Goal: Information Seeking & Learning: Learn about a topic

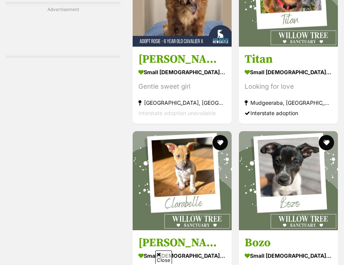
scroll to position [1793, 0]
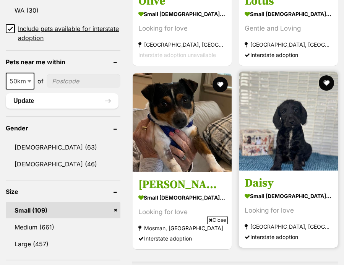
click at [301, 119] on img at bounding box center [288, 120] width 99 height 99
click at [269, 176] on h3 "Daisy" at bounding box center [288, 183] width 87 height 15
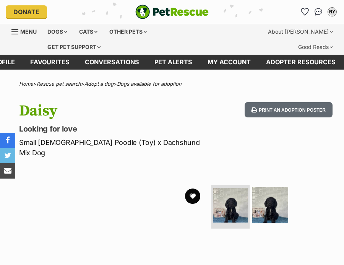
click at [222, 188] on img at bounding box center [230, 205] width 34 height 34
click at [265, 186] on img at bounding box center [270, 205] width 39 height 39
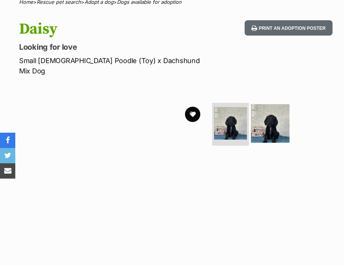
scroll to position [93, 0]
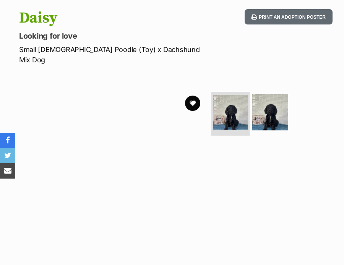
click at [237, 95] on img at bounding box center [230, 112] width 34 height 34
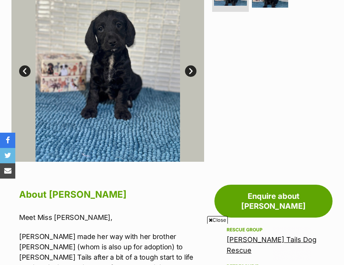
scroll to position [135, 0]
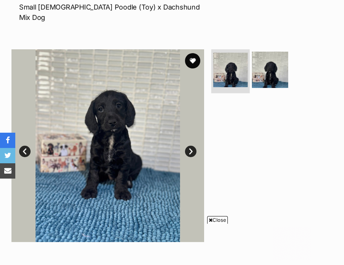
click at [231, 52] on img at bounding box center [230, 69] width 34 height 34
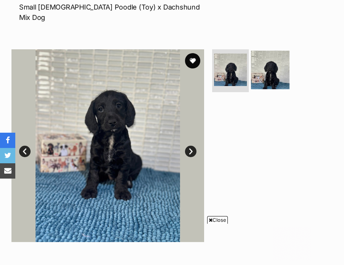
click at [267, 50] on img at bounding box center [270, 69] width 39 height 39
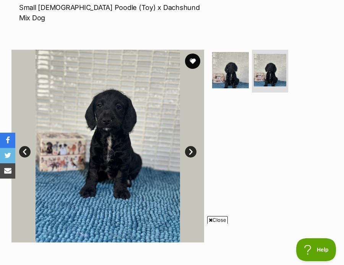
scroll to position [0, 0]
click at [189, 146] on link "Next" at bounding box center [190, 151] width 11 height 11
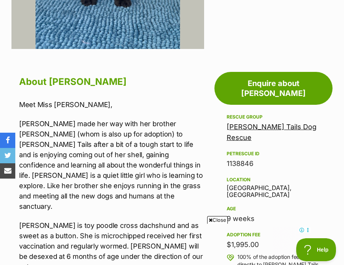
scroll to position [154, 0]
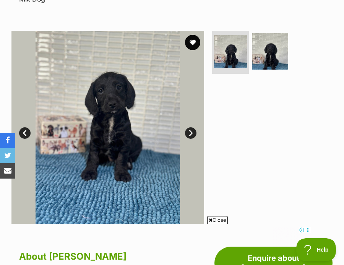
click at [188, 127] on link "Next" at bounding box center [190, 132] width 11 height 11
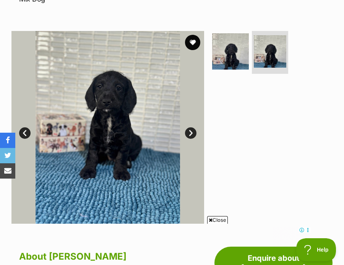
click at [188, 127] on link "Next" at bounding box center [190, 132] width 11 height 11
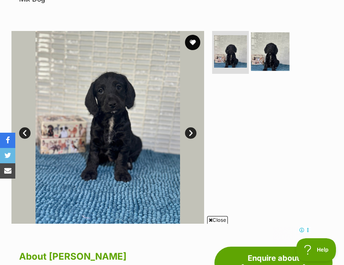
click at [267, 32] on img at bounding box center [270, 51] width 39 height 39
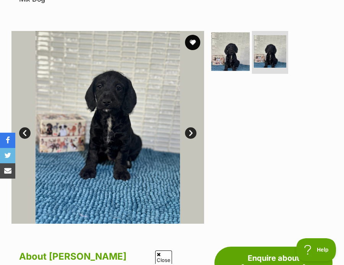
click at [225, 32] on img at bounding box center [230, 51] width 39 height 39
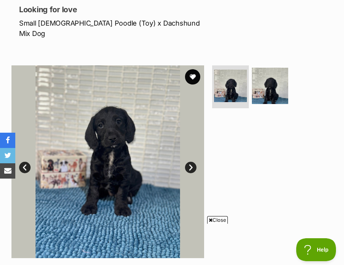
scroll to position [0, 0]
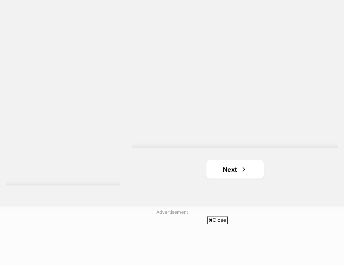
scroll to position [2501, 0]
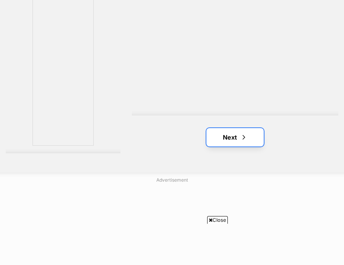
click at [243, 128] on link "Next" at bounding box center [234, 137] width 57 height 18
click at [242, 133] on span "Next page" at bounding box center [244, 137] width 8 height 9
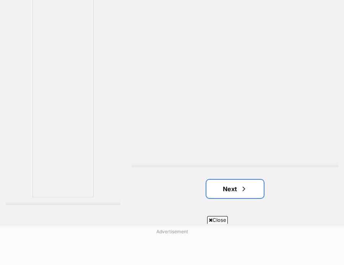
scroll to position [2452, 0]
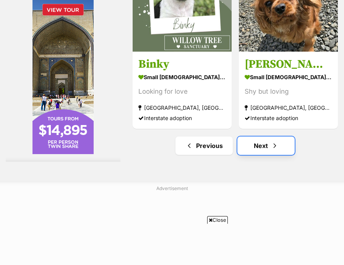
click at [259, 136] on link "Next" at bounding box center [265, 145] width 57 height 18
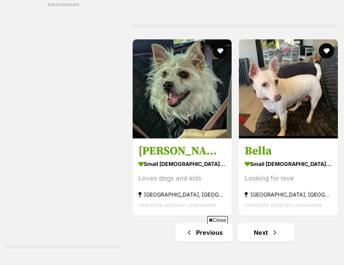
scroll to position [2516, 0]
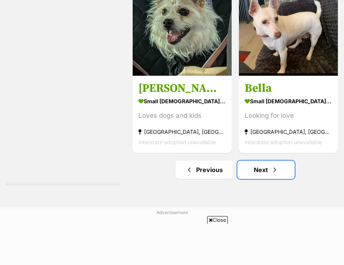
click at [269, 160] on link "Next" at bounding box center [265, 169] width 57 height 18
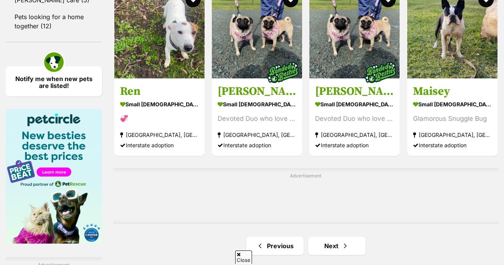
scroll to position [1211, 0]
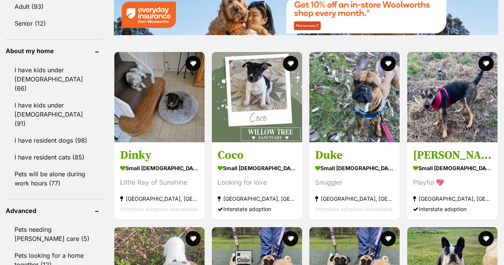
scroll to position [0, 0]
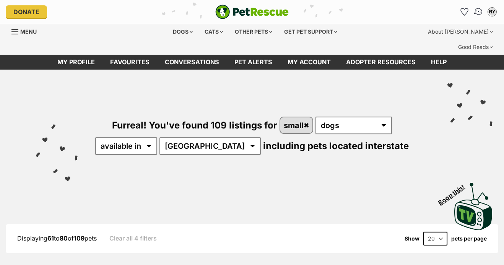
click at [343, 13] on img "Conversations" at bounding box center [478, 12] width 10 height 10
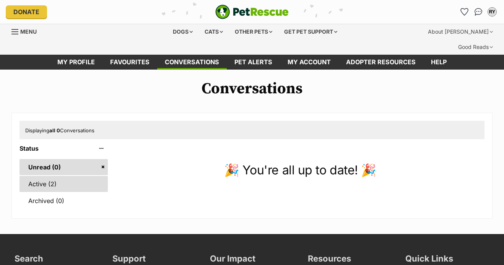
click at [71, 176] on link "Active (2)" at bounding box center [63, 184] width 88 height 16
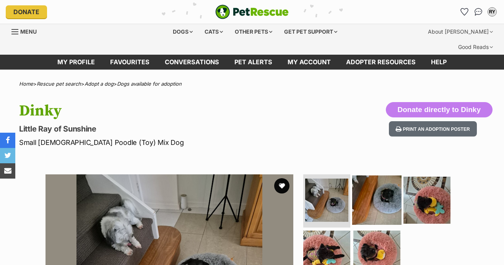
click at [379, 188] on img at bounding box center [376, 199] width 49 height 49
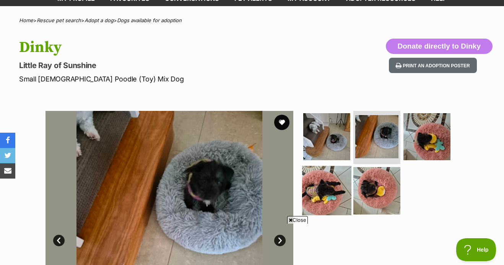
click at [319, 166] on img at bounding box center [326, 190] width 49 height 49
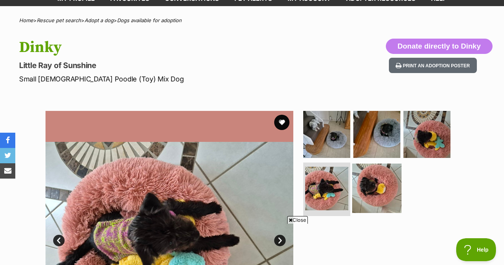
scroll to position [117, 0]
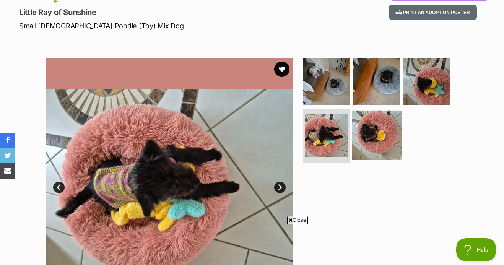
click at [370, 115] on img at bounding box center [376, 134] width 49 height 49
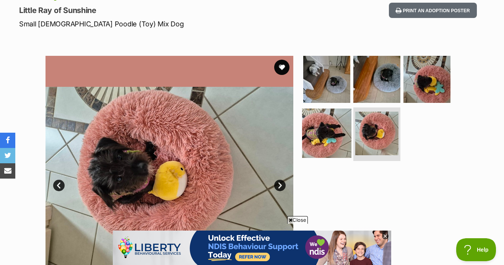
scroll to position [118, 0]
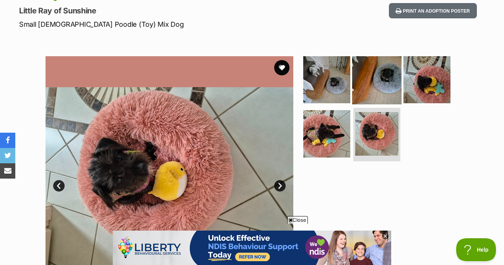
click at [371, 56] on img at bounding box center [376, 79] width 49 height 49
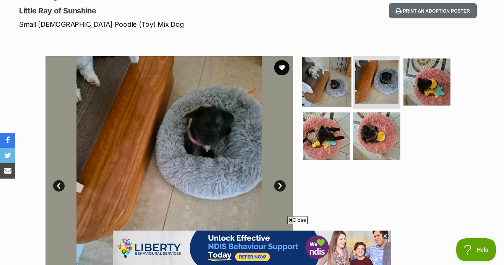
click at [322, 67] on img at bounding box center [326, 81] width 49 height 49
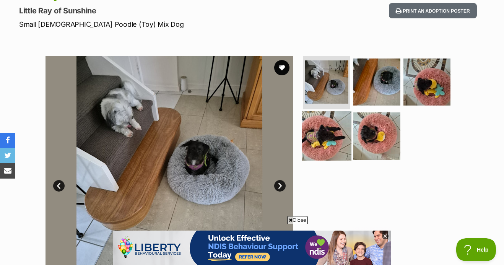
click at [331, 115] on img at bounding box center [326, 135] width 49 height 49
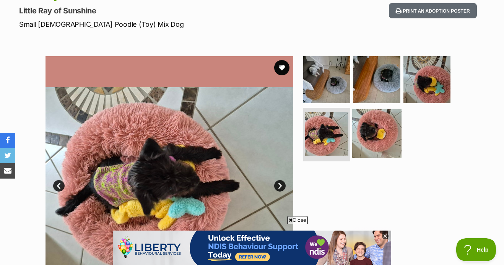
click at [370, 109] on img at bounding box center [376, 133] width 49 height 49
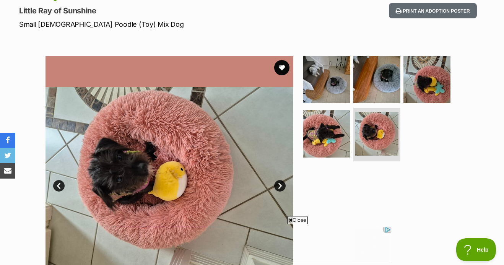
scroll to position [0, 0]
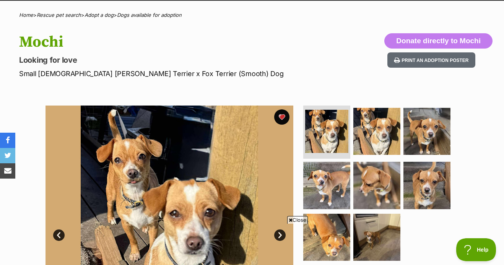
scroll to position [75, 0]
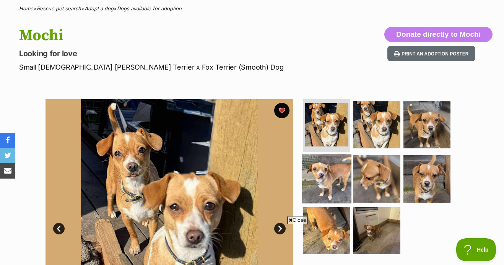
click at [326, 159] on img at bounding box center [326, 178] width 49 height 49
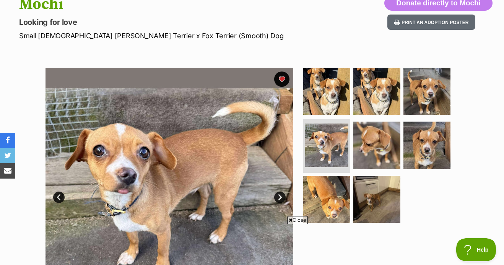
scroll to position [110, 0]
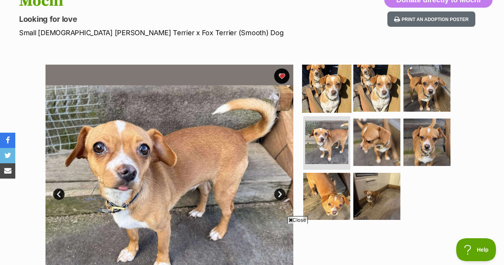
click at [323, 63] on img at bounding box center [326, 87] width 49 height 49
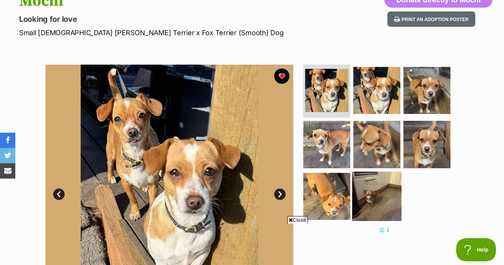
click at [372, 172] on img at bounding box center [376, 196] width 49 height 49
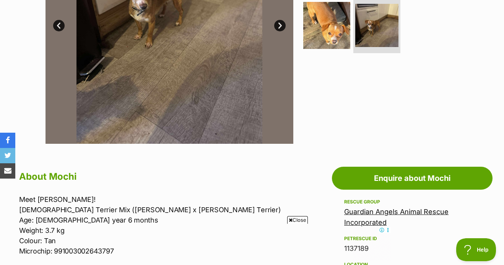
scroll to position [162, 0]
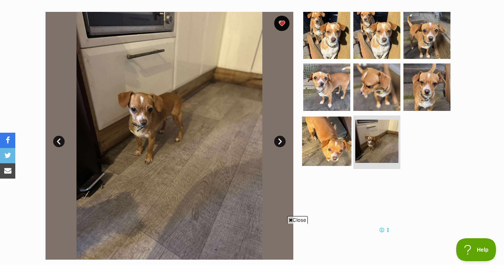
click at [313, 130] on img at bounding box center [326, 141] width 49 height 49
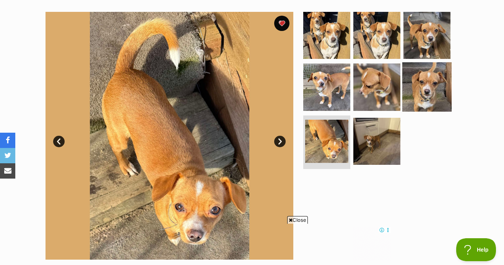
click at [422, 81] on img at bounding box center [426, 86] width 49 height 49
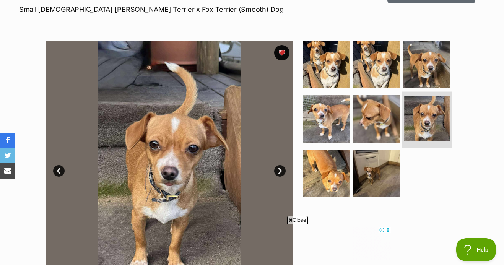
scroll to position [134, 0]
